Goal: Task Accomplishment & Management: Complete application form

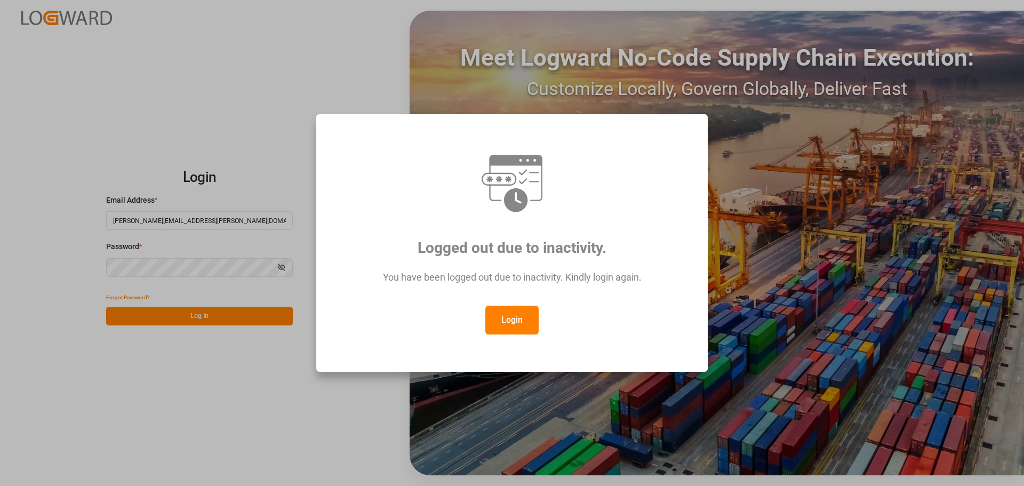
click at [512, 320] on button "Login" at bounding box center [512, 320] width 53 height 29
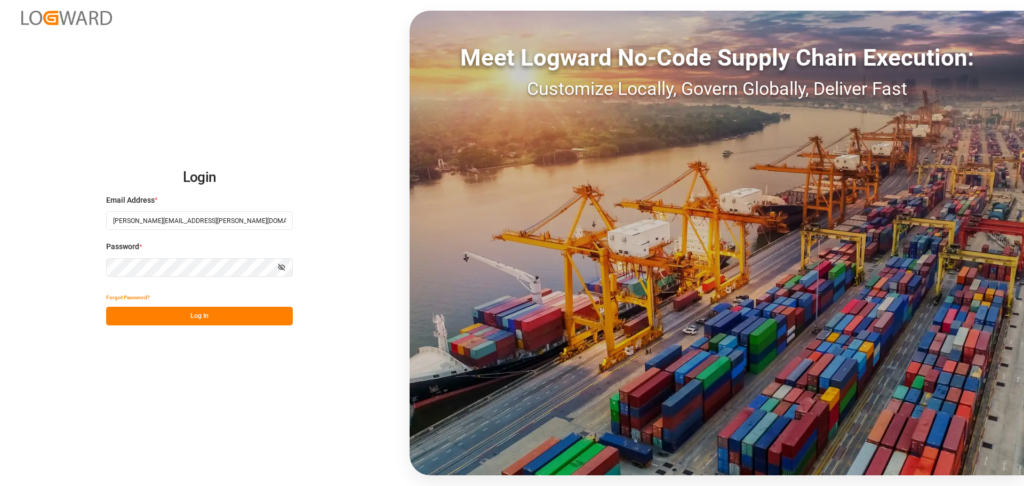
click at [168, 313] on button "Log In" at bounding box center [199, 316] width 187 height 19
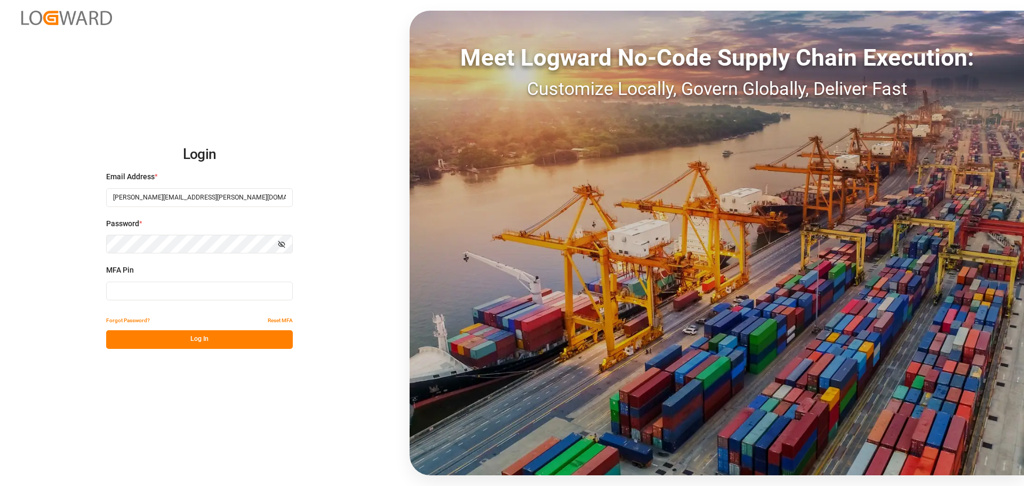
click at [138, 291] on input at bounding box center [199, 291] width 187 height 19
type input "830141"
click at [192, 338] on button "Log In" at bounding box center [199, 339] width 187 height 19
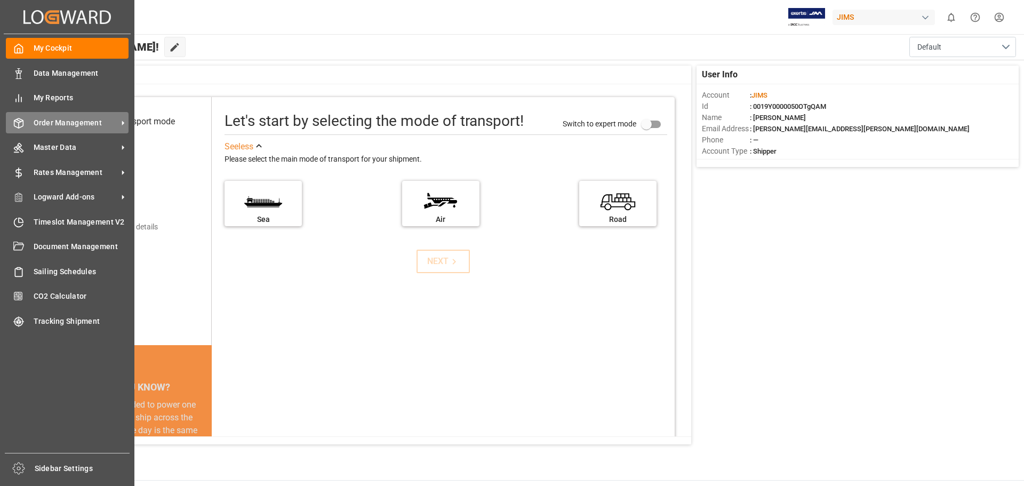
click at [72, 123] on span "Order Management" at bounding box center [76, 122] width 84 height 11
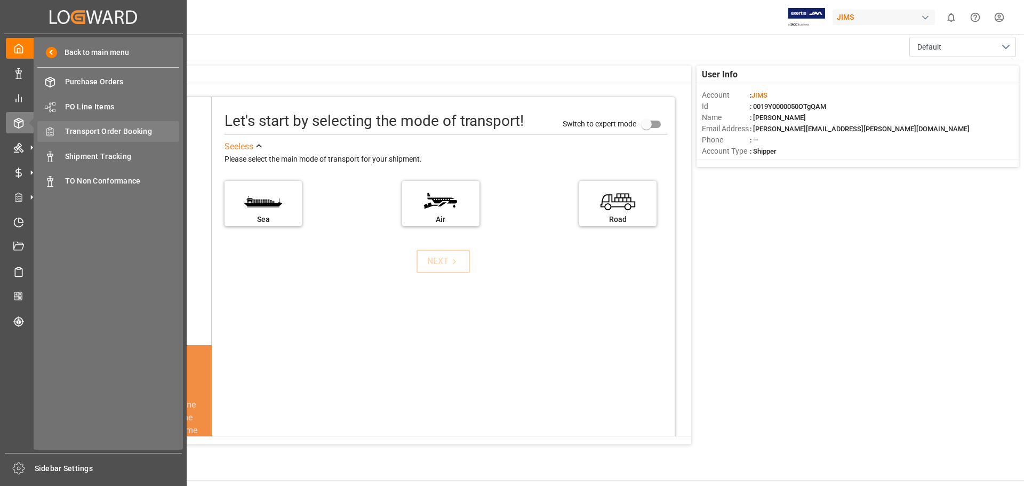
click at [128, 134] on span "Transport Order Booking" at bounding box center [122, 131] width 115 height 11
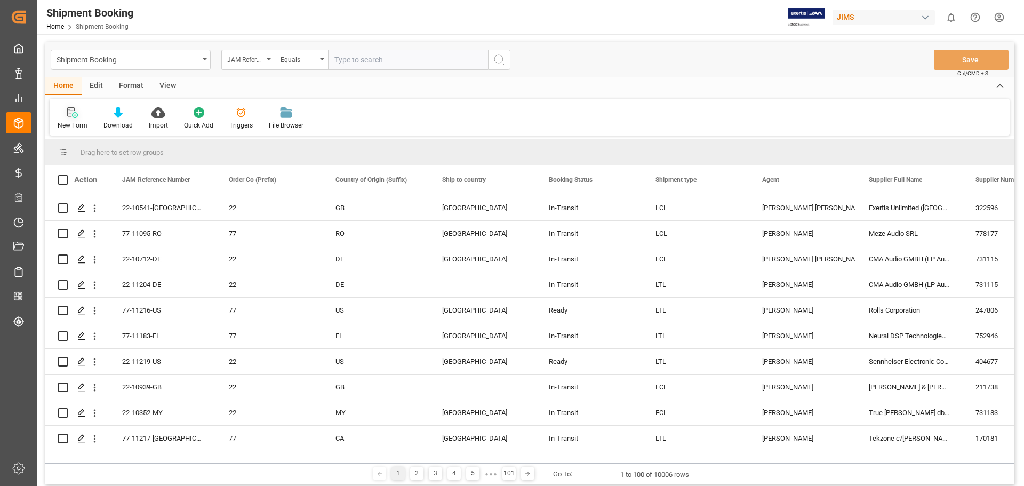
click at [74, 112] on icon at bounding box center [72, 112] width 11 height 11
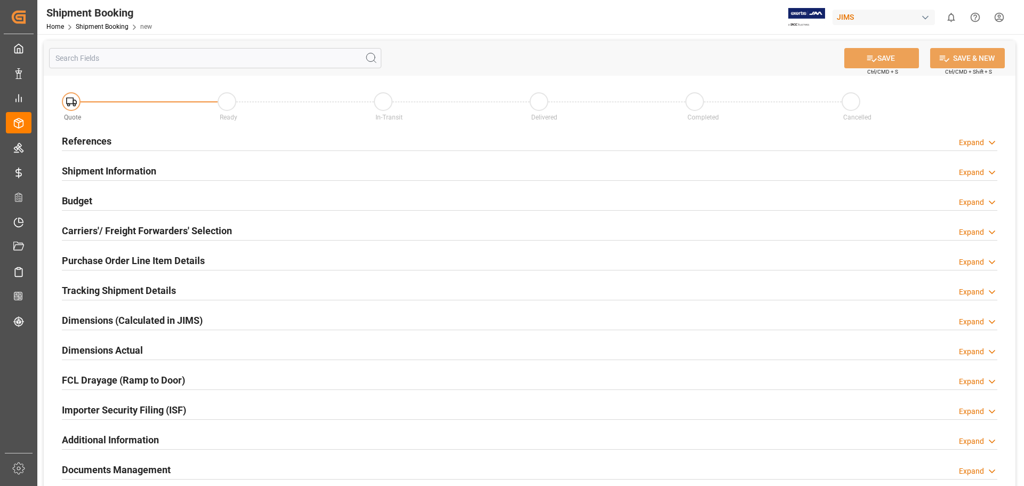
click at [89, 142] on h2 "References" at bounding box center [87, 141] width 50 height 14
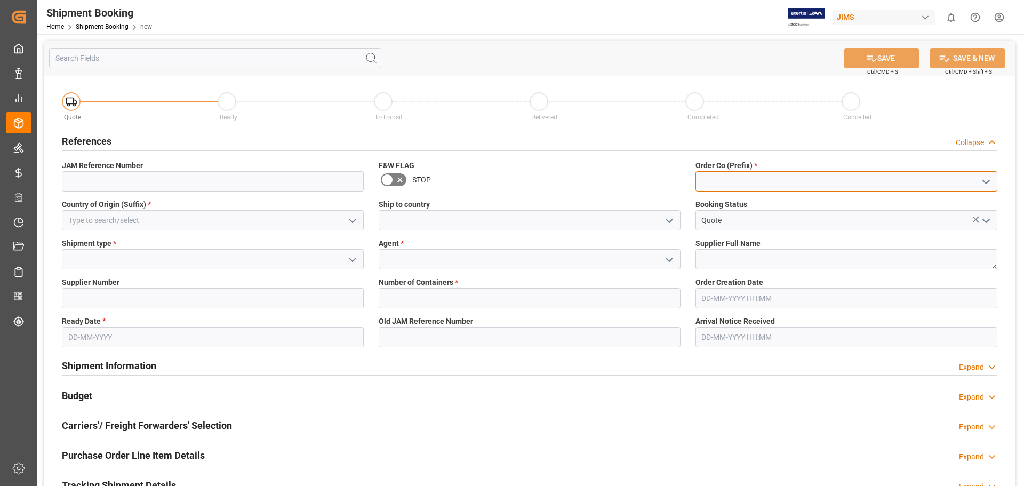
click at [765, 180] on input at bounding box center [847, 181] width 302 height 20
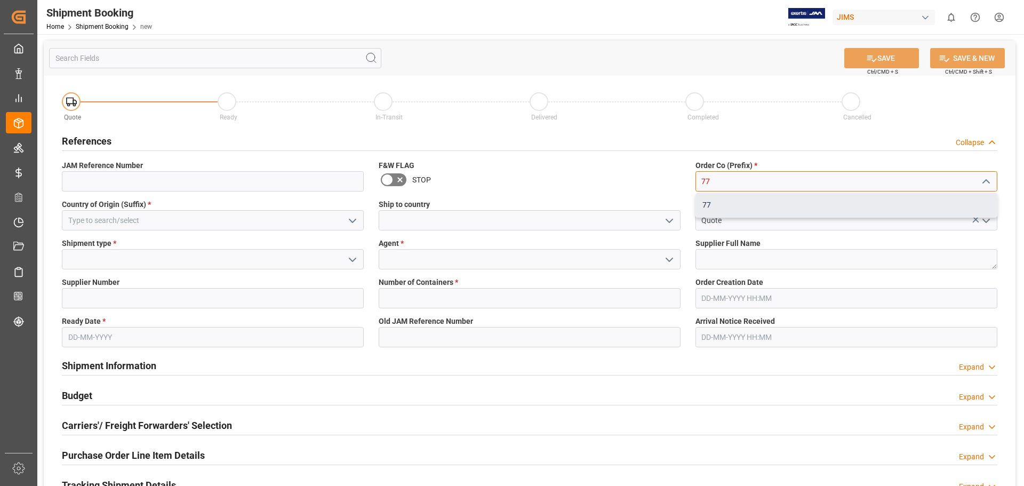
click at [743, 203] on div "77" at bounding box center [846, 205] width 301 height 24
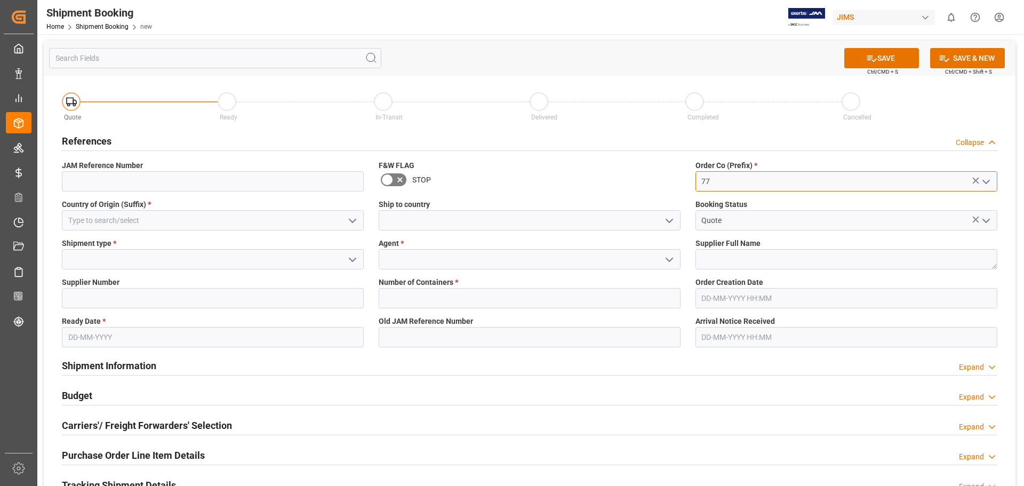
type input "77"
click at [670, 219] on icon "open menu" at bounding box center [669, 220] width 13 height 13
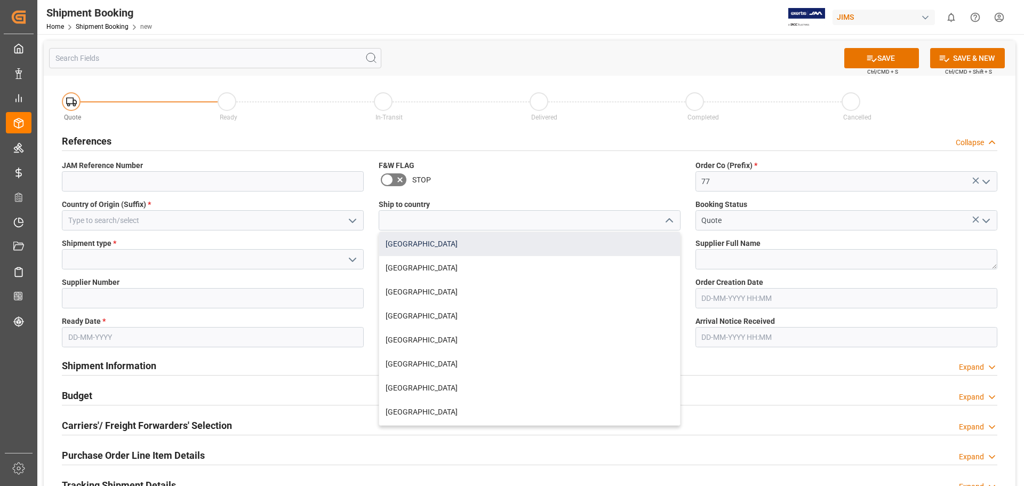
click at [635, 243] on div "[GEOGRAPHIC_DATA]" at bounding box center [529, 244] width 301 height 24
type input "[GEOGRAPHIC_DATA]"
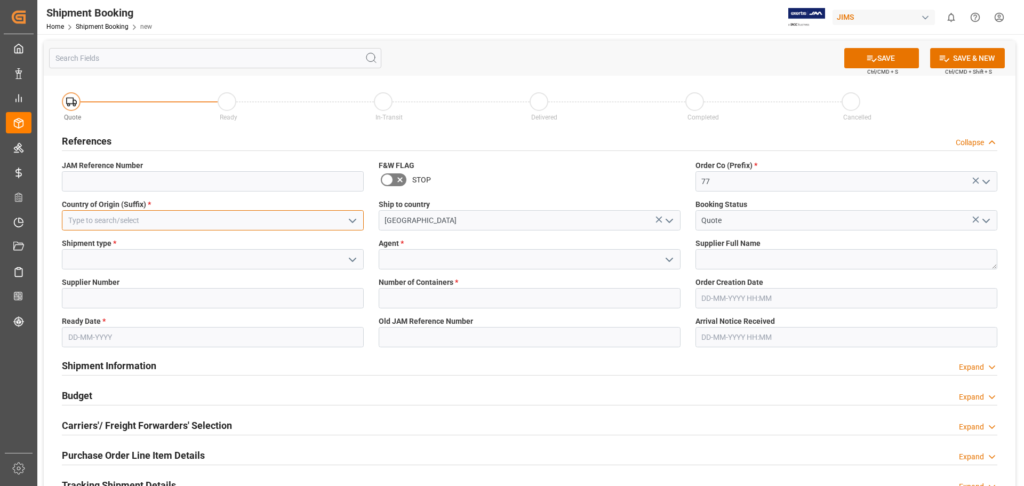
click at [90, 216] on input at bounding box center [213, 220] width 302 height 20
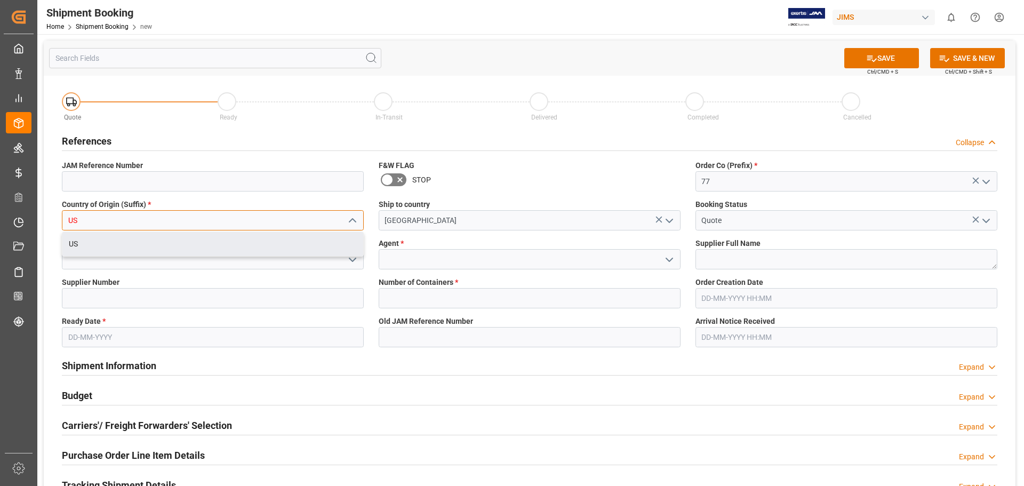
click at [89, 244] on div "US" at bounding box center [212, 244] width 301 height 24
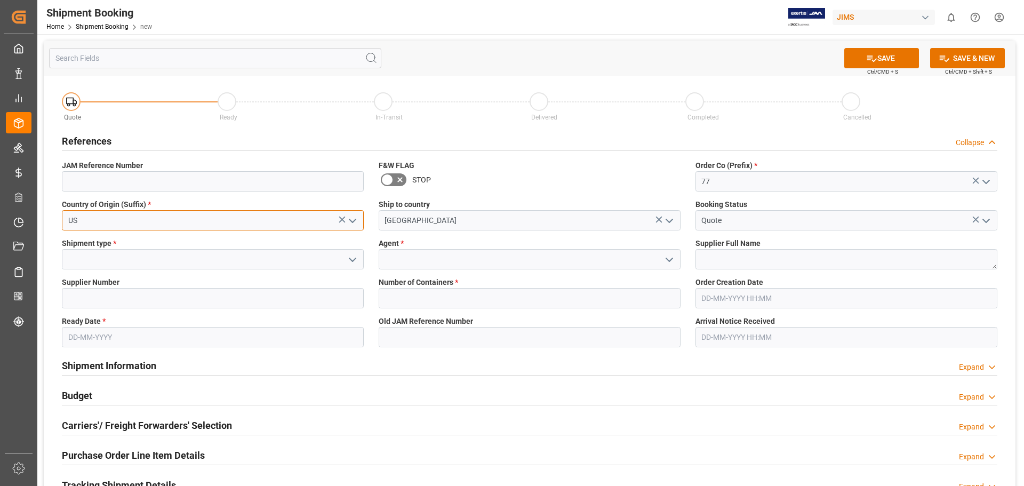
type input "US"
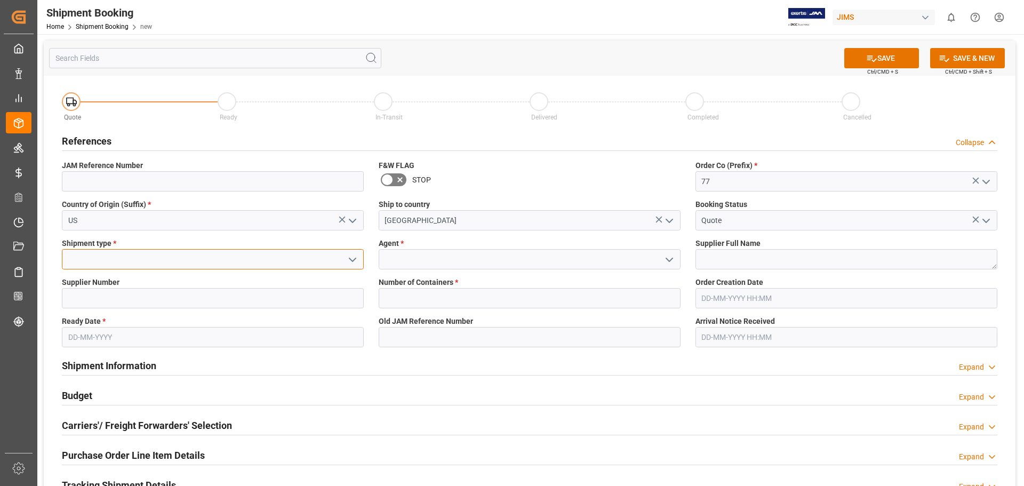
click at [134, 260] on input at bounding box center [213, 259] width 302 height 20
click at [354, 260] on icon "open menu" at bounding box center [352, 259] width 13 height 13
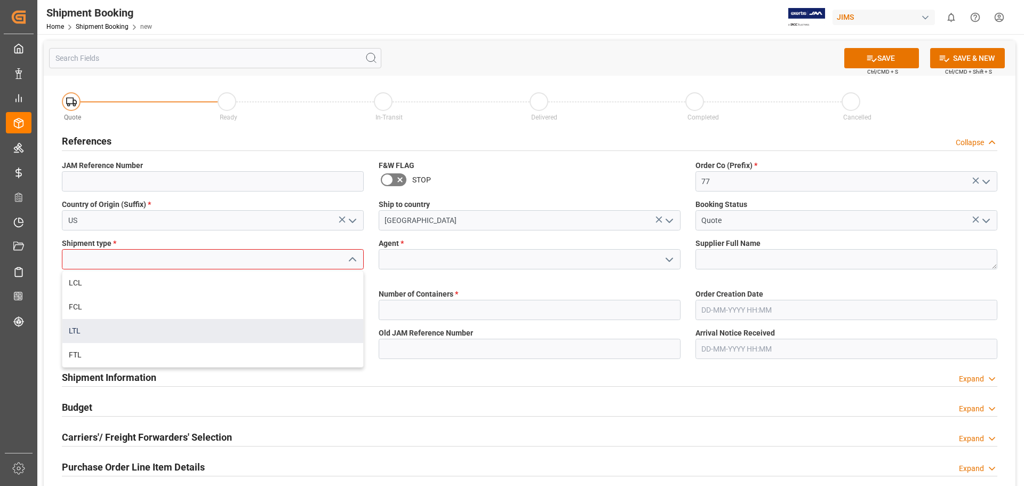
click at [296, 322] on div "LTL" at bounding box center [212, 331] width 301 height 24
type input "LTL"
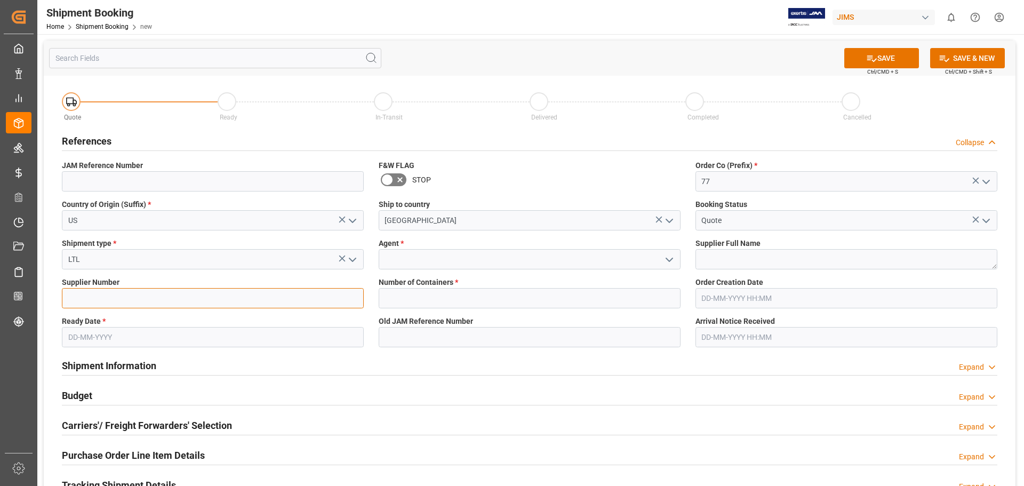
click at [117, 301] on input at bounding box center [213, 298] width 302 height 20
paste input "381186"
type input "381186"
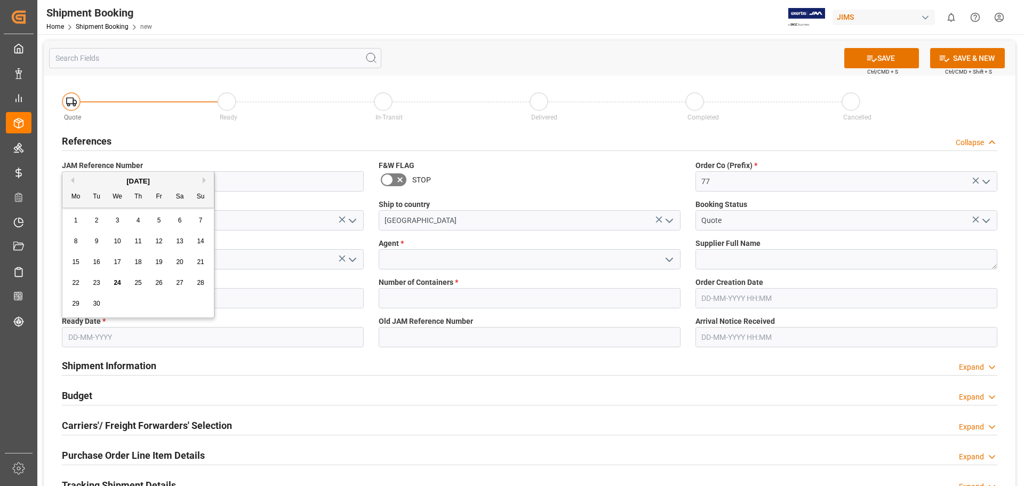
click at [92, 337] on input "text" at bounding box center [213, 337] width 302 height 20
click at [118, 280] on span "24" at bounding box center [117, 282] width 7 height 7
type input "[DATE]"
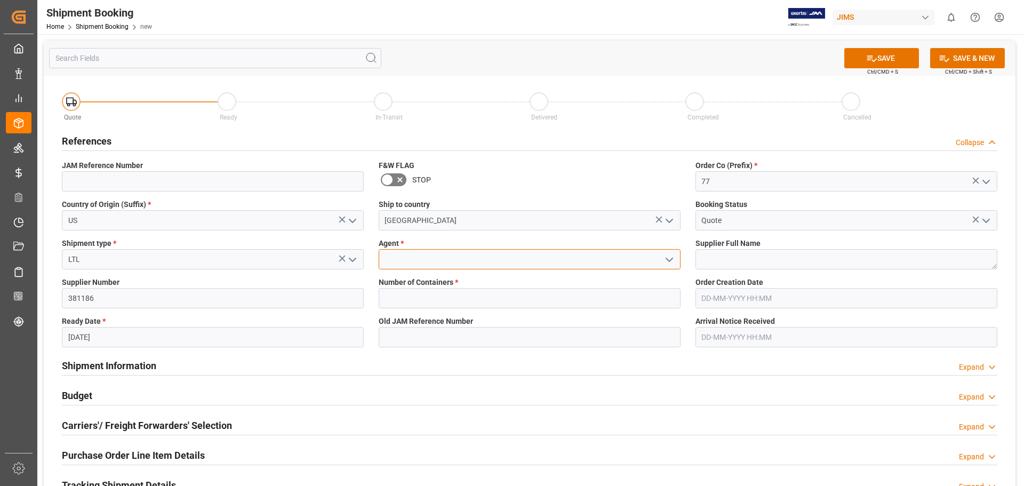
click at [419, 254] on input at bounding box center [530, 259] width 302 height 20
click at [673, 256] on icon "open menu" at bounding box center [669, 259] width 13 height 13
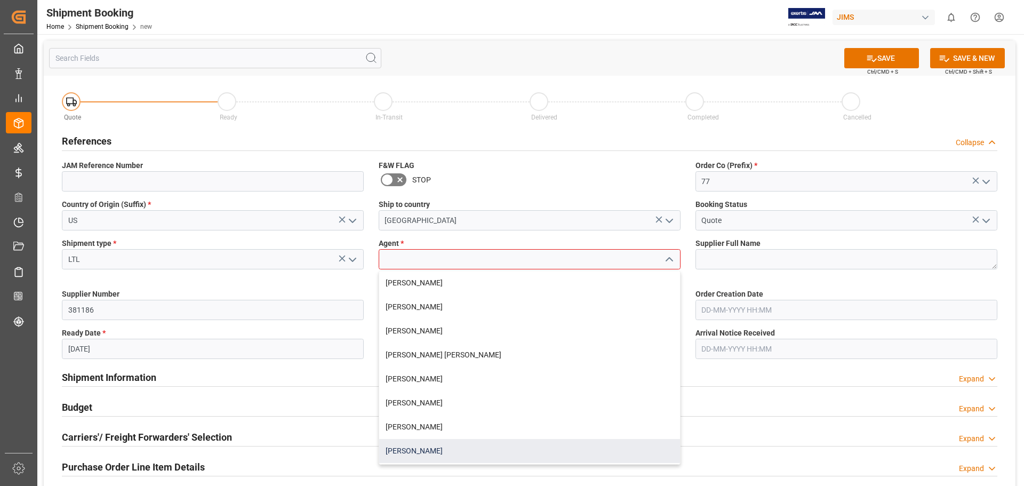
click at [495, 444] on div "[PERSON_NAME]" at bounding box center [529, 451] width 301 height 24
type input "[PERSON_NAME]"
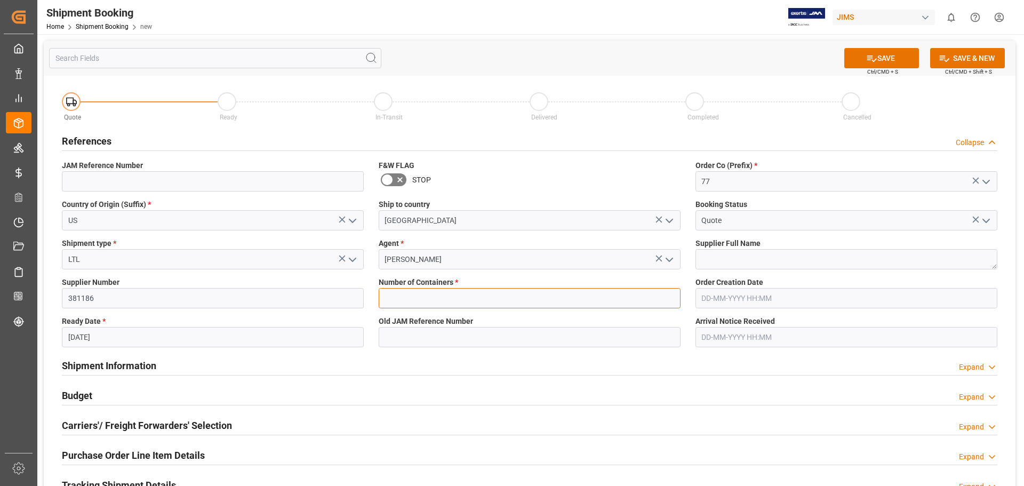
click at [440, 292] on input "text" at bounding box center [530, 298] width 302 height 20
type input "0"
click at [877, 54] on button "SAVE" at bounding box center [882, 58] width 75 height 20
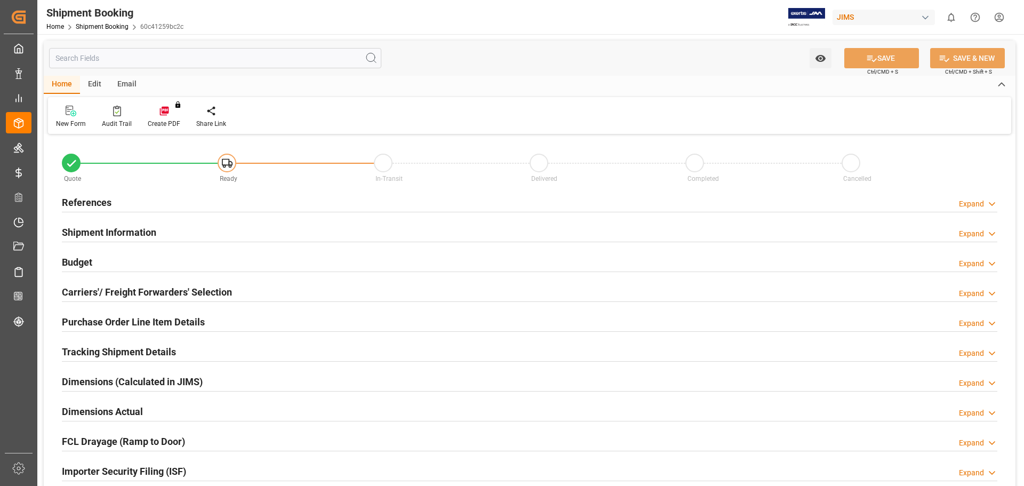
type input "0"
type input "[DATE]"
click at [92, 203] on h2 "References" at bounding box center [87, 202] width 50 height 14
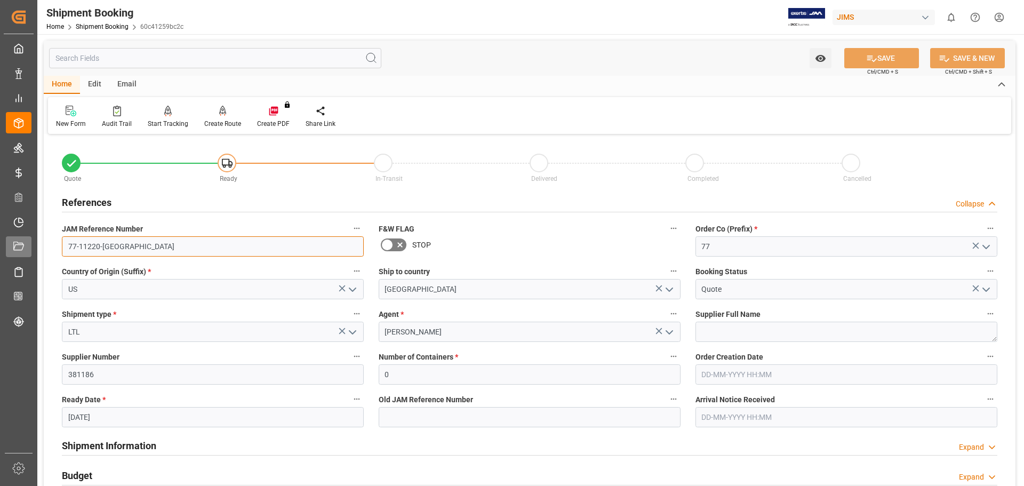
drag, startPoint x: 116, startPoint y: 249, endPoint x: 28, endPoint y: 246, distance: 88.6
click at [28, 246] on div "Created by potrace 1.15, written by Peter Selinger 2001-2017 Created by potrace…" at bounding box center [512, 243] width 1024 height 486
